Goal: Information Seeking & Learning: Learn about a topic

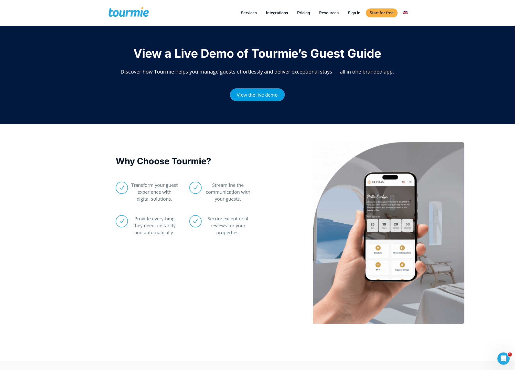
click at [268, 93] on span "View the live demo" at bounding box center [257, 94] width 41 height 5
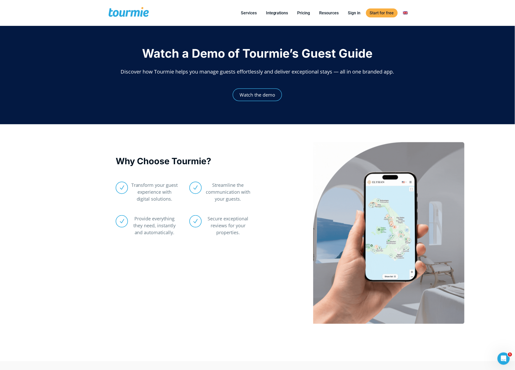
click at [140, 13] on span at bounding box center [129, 13] width 42 height 12
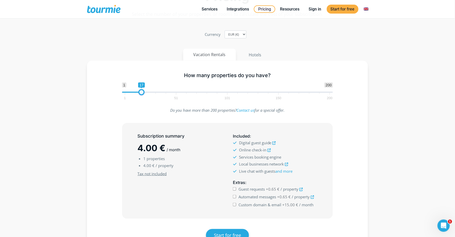
type input "15"
drag, startPoint x: 125, startPoint y: 94, endPoint x: 139, endPoint y: 95, distance: 14.4
click at [139, 95] on span at bounding box center [139, 92] width 6 height 6
click at [235, 189] on input "Guest requests +0.65 € / property" at bounding box center [234, 188] width 3 height 3
checkbox input "true"
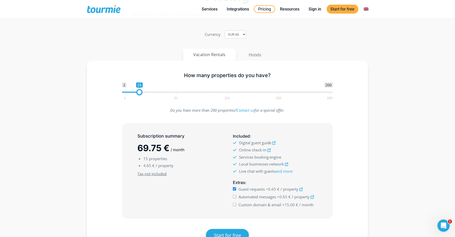
click at [235, 197] on input "Automated messages +0.65 € / property" at bounding box center [234, 196] width 3 height 3
checkbox input "true"
click at [235, 205] on input "Custom domain & email +15.00 € / month" at bounding box center [234, 204] width 3 height 3
checkbox input "true"
drag, startPoint x: 140, startPoint y: 151, endPoint x: 172, endPoint y: 151, distance: 32.2
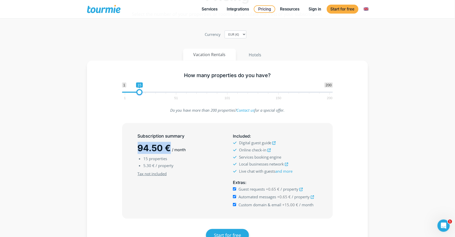
click at [171, 151] on span "94.50 €" at bounding box center [154, 148] width 33 height 10
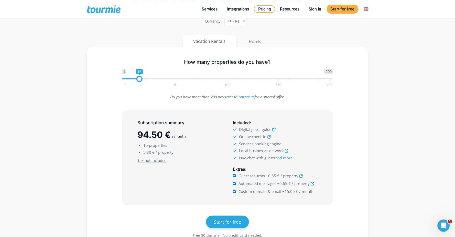
scroll to position [46, 0]
drag, startPoint x: 138, startPoint y: 135, endPoint x: 166, endPoint y: 136, distance: 28.2
click at [166, 136] on div "Subscription summary 94.50 € / month 15 properties 5.30 € / property Minimum su…" at bounding box center [179, 157] width 95 height 80
click at [166, 136] on span "94.50 €" at bounding box center [154, 134] width 33 height 10
drag, startPoint x: 139, startPoint y: 136, endPoint x: 165, endPoint y: 135, distance: 25.1
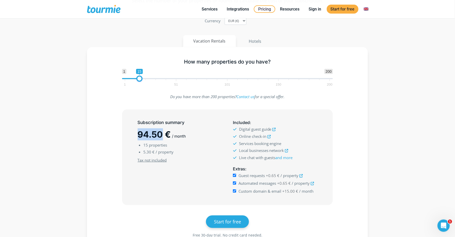
click at [165, 135] on span "94.50 €" at bounding box center [154, 134] width 33 height 10
click at [410, 76] on section "Pricing Select the number of your properties or rooms to calculate the cost of …" at bounding box center [227, 111] width 455 height 307
drag, startPoint x: 139, startPoint y: 136, endPoint x: 164, endPoint y: 136, distance: 24.8
click at [164, 136] on span "94.50 €" at bounding box center [154, 134] width 33 height 10
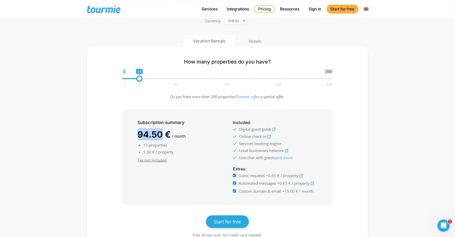
drag, startPoint x: 164, startPoint y: 136, endPoint x: 139, endPoint y: 135, distance: 25.1
click at [139, 135] on span "94.50 €" at bounding box center [154, 134] width 33 height 10
drag, startPoint x: 139, startPoint y: 135, endPoint x: 163, endPoint y: 135, distance: 24.1
click at [163, 135] on span "94.50 €" at bounding box center [154, 134] width 33 height 10
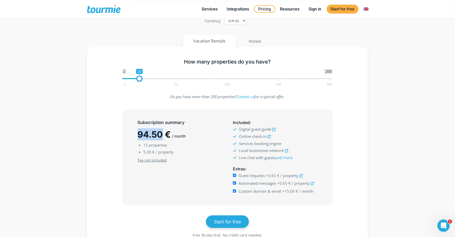
click at [163, 135] on span "94.50 €" at bounding box center [154, 134] width 33 height 10
